Goal: Task Accomplishment & Management: Manage account settings

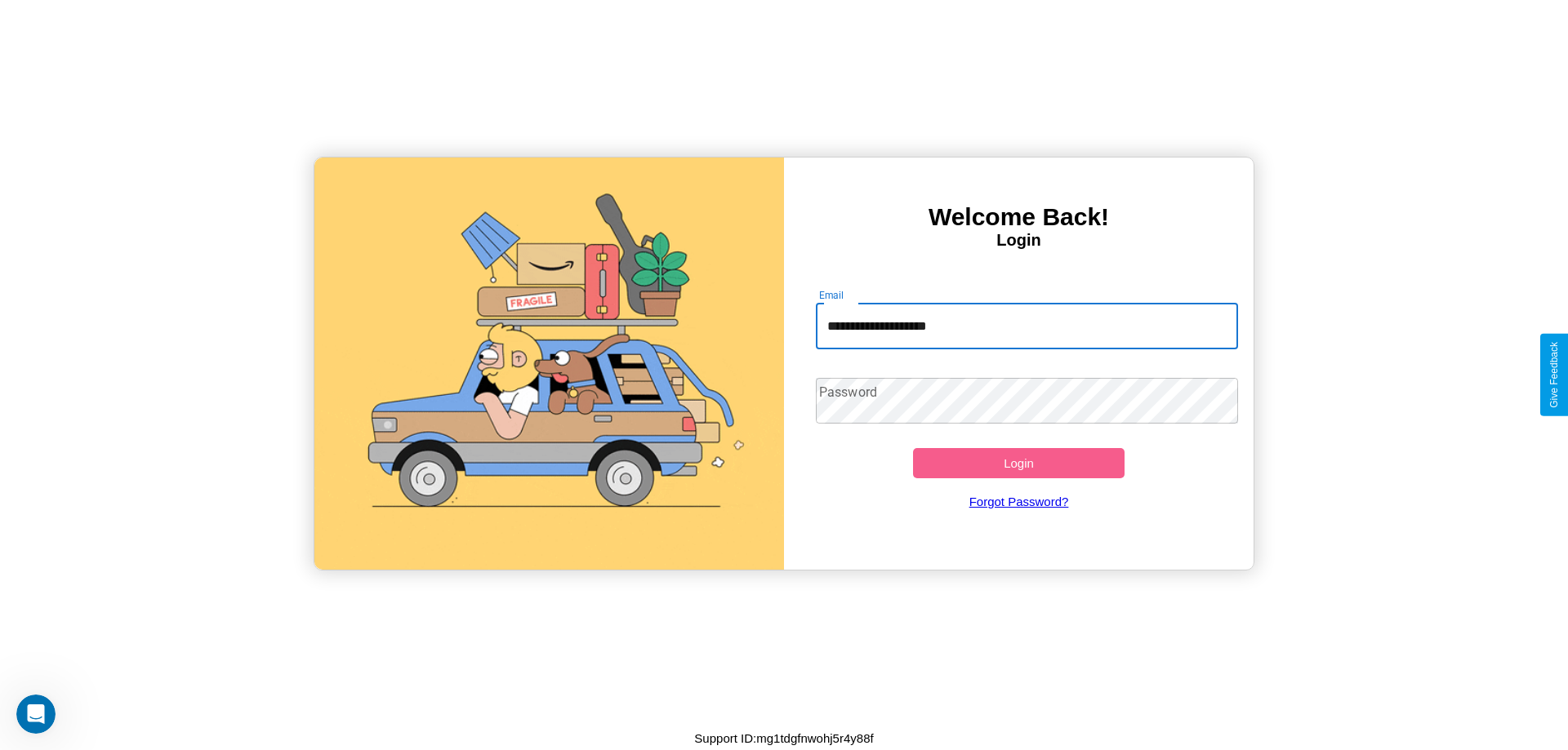
type input "**********"
click at [1018, 462] on button "Login" at bounding box center [1018, 463] width 211 height 30
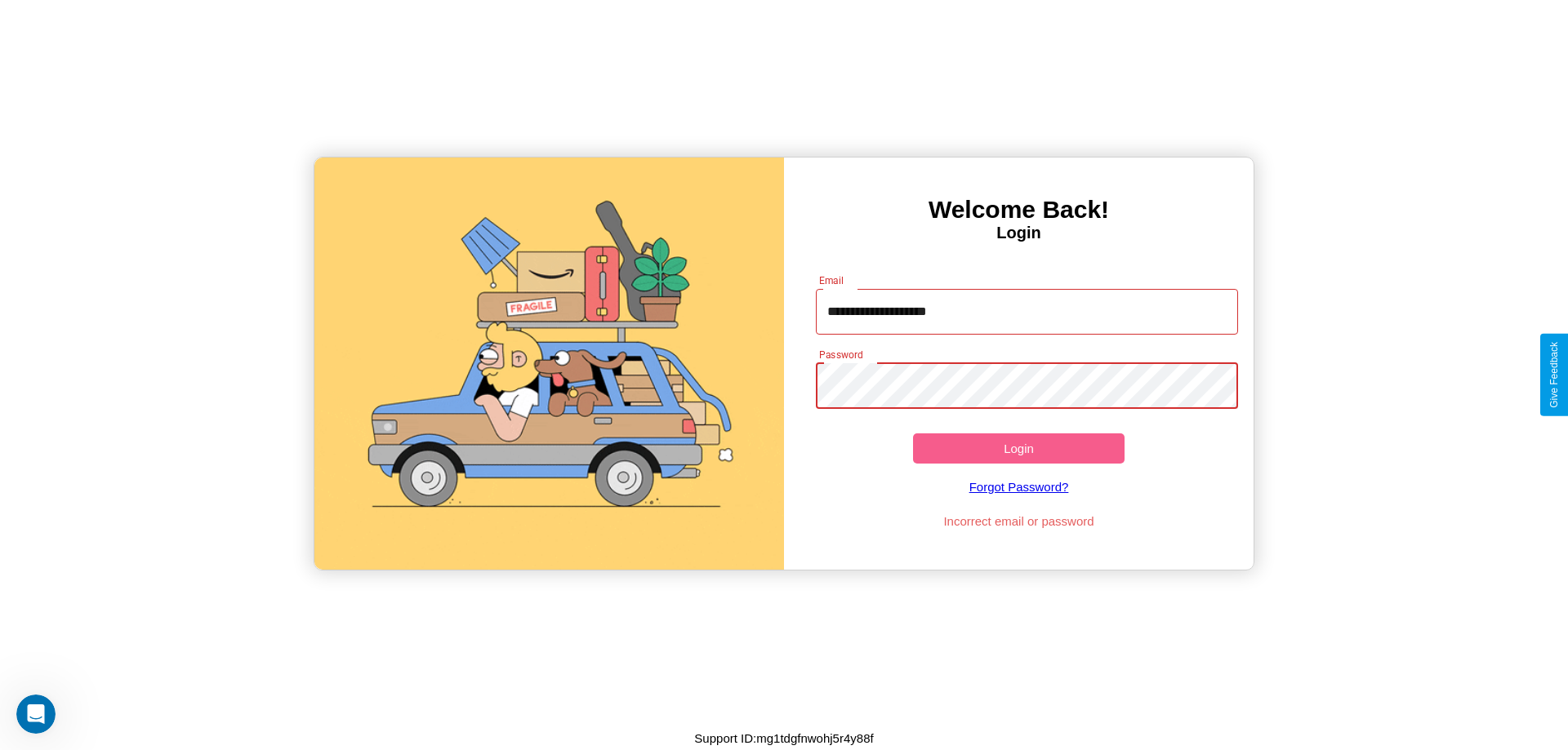
click at [1018, 448] on button "Login" at bounding box center [1018, 448] width 211 height 30
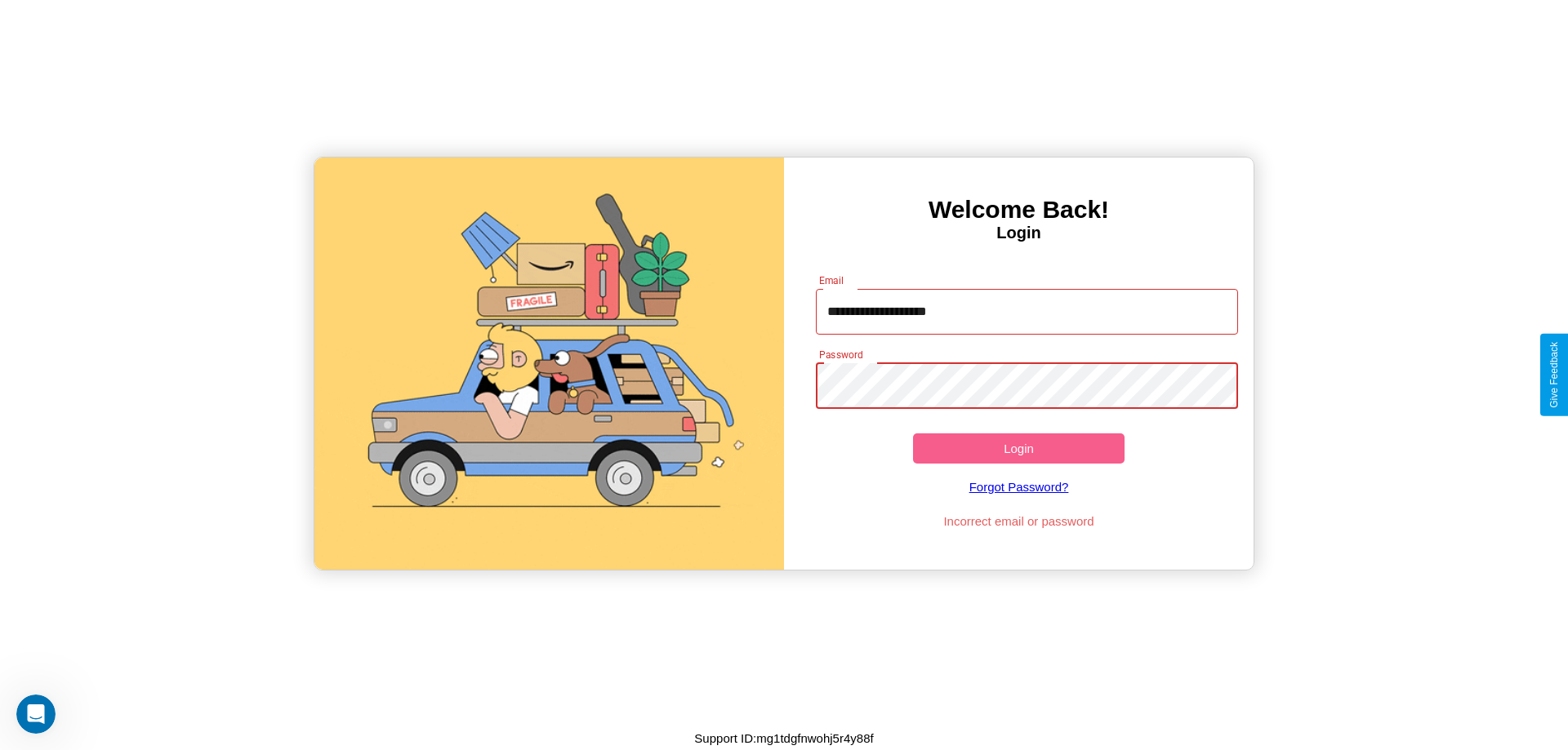
click at [1018, 448] on button "Login" at bounding box center [1018, 448] width 211 height 30
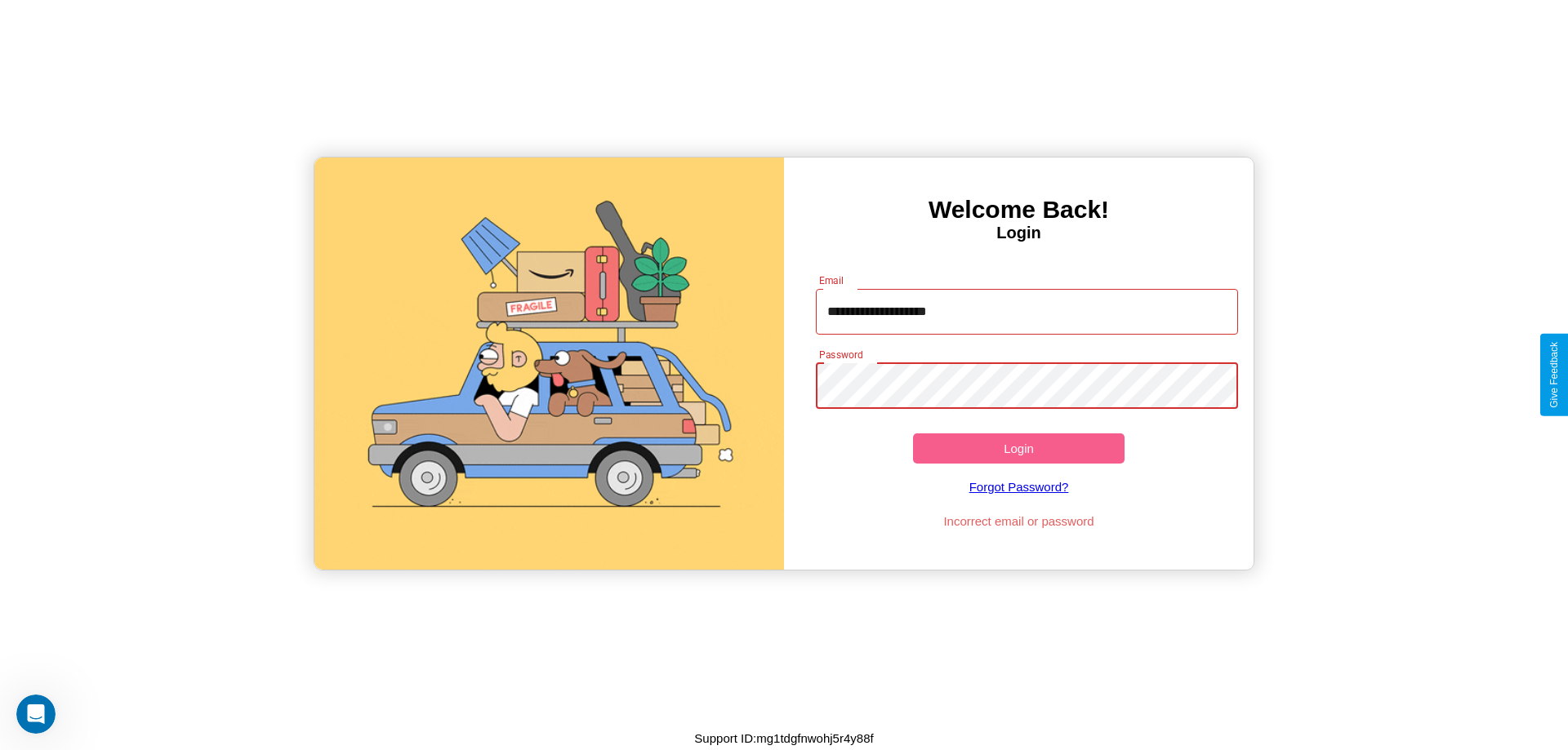
click at [1018, 448] on button "Login" at bounding box center [1018, 448] width 211 height 30
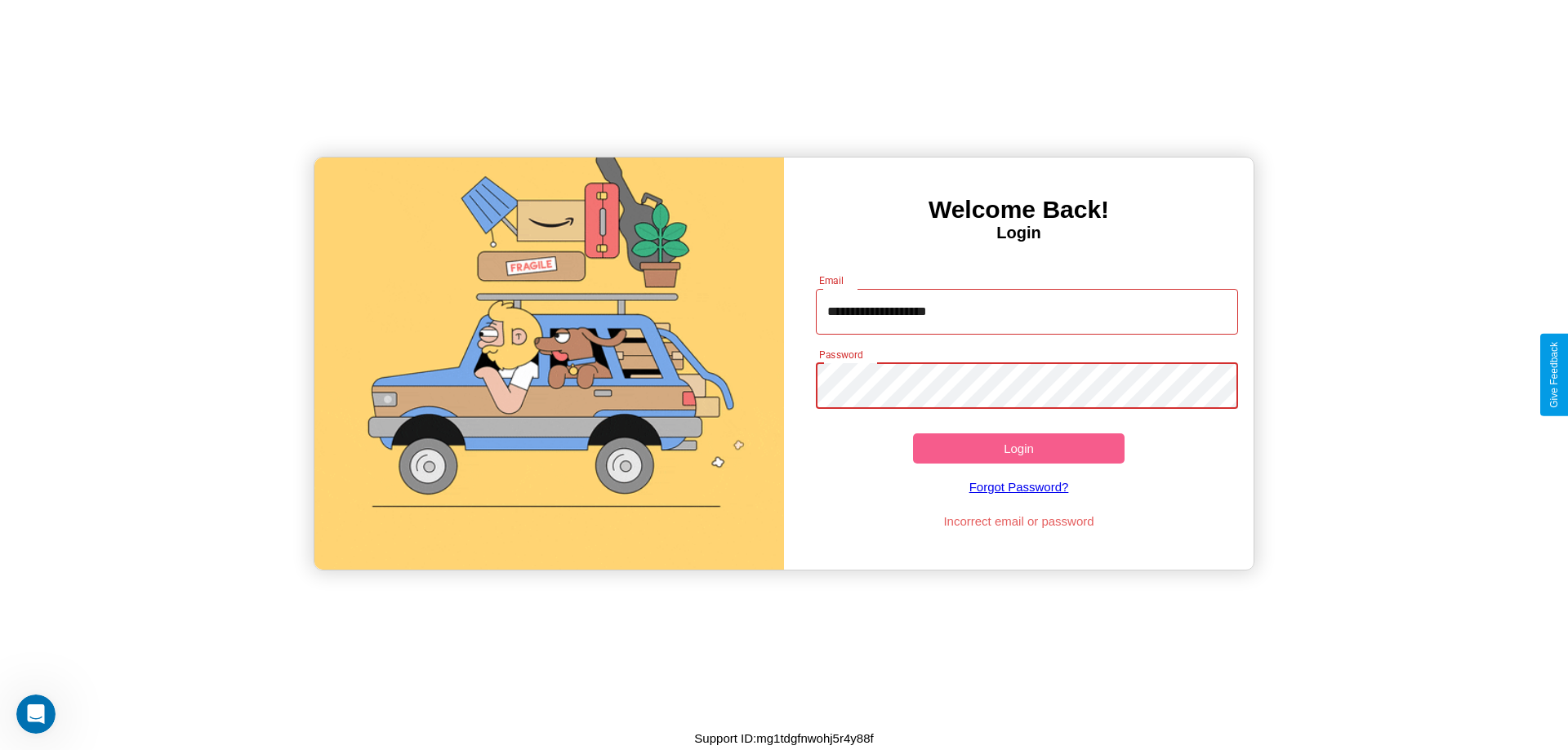
click at [1018, 448] on button "Login" at bounding box center [1018, 448] width 211 height 30
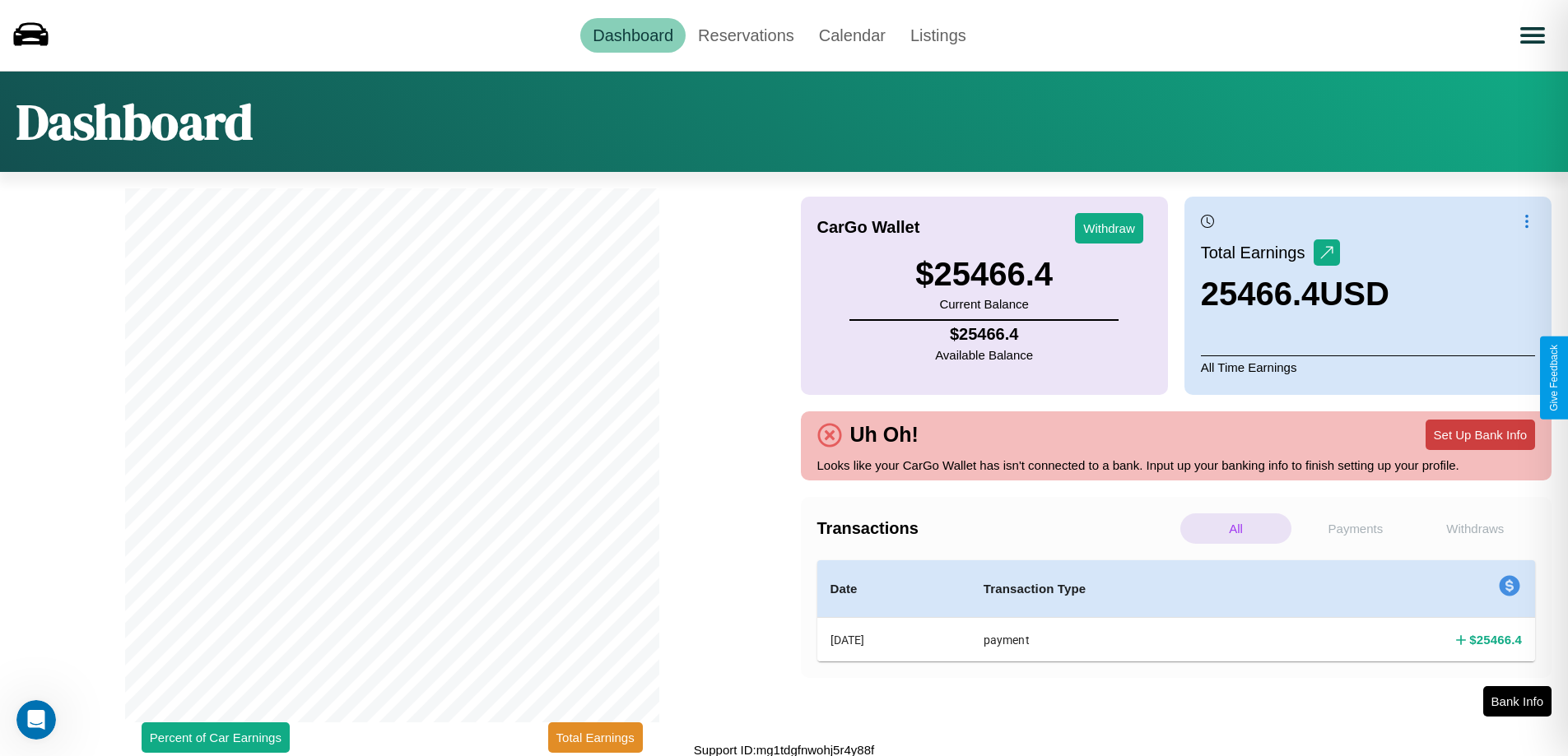
click at [1479, 435] on button "Set Up Bank Info" at bounding box center [1479, 435] width 110 height 31
